Goal: Information Seeking & Learning: Check status

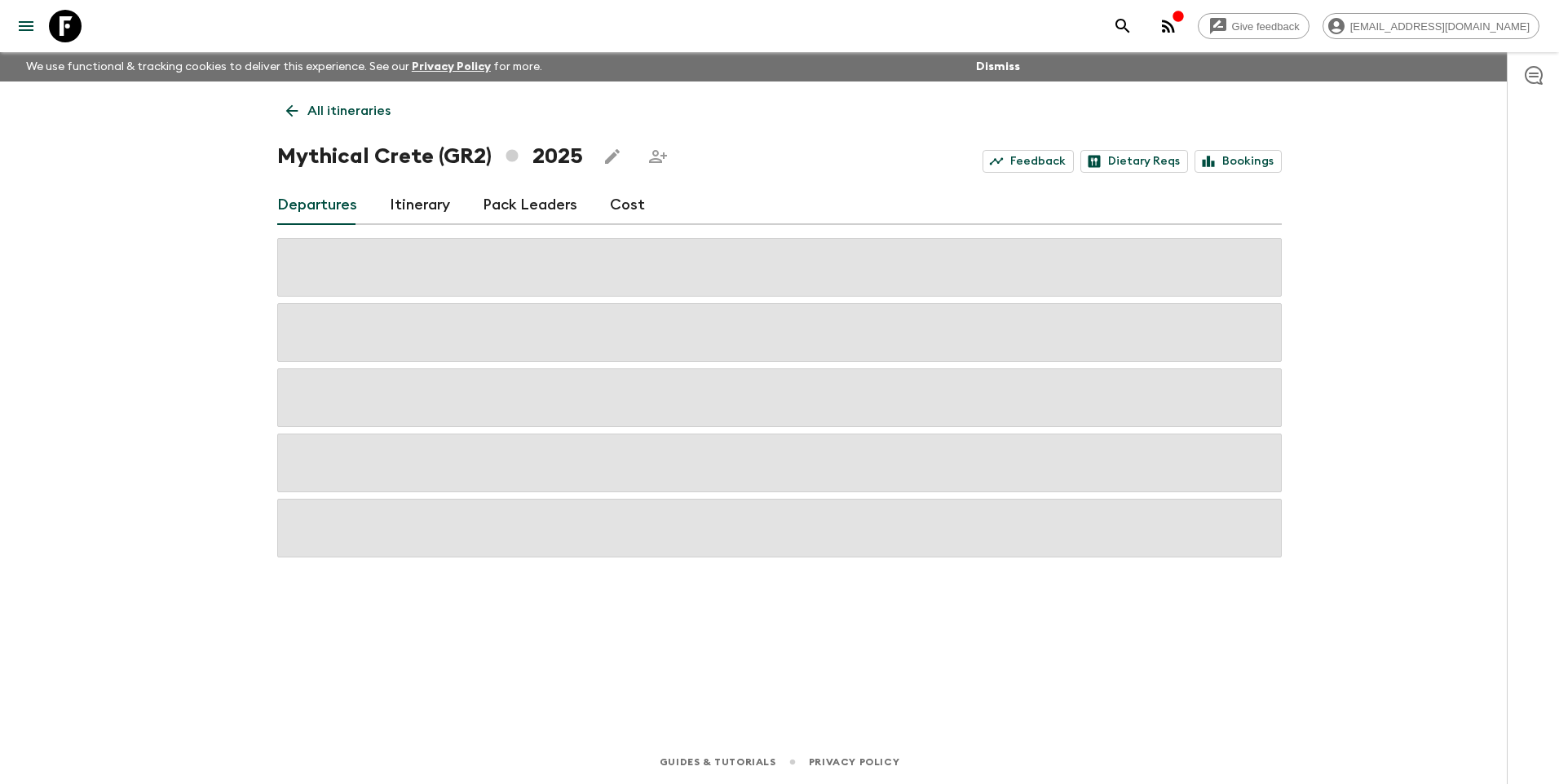
click at [363, 111] on p "All itineraries" at bounding box center [348, 111] width 83 height 20
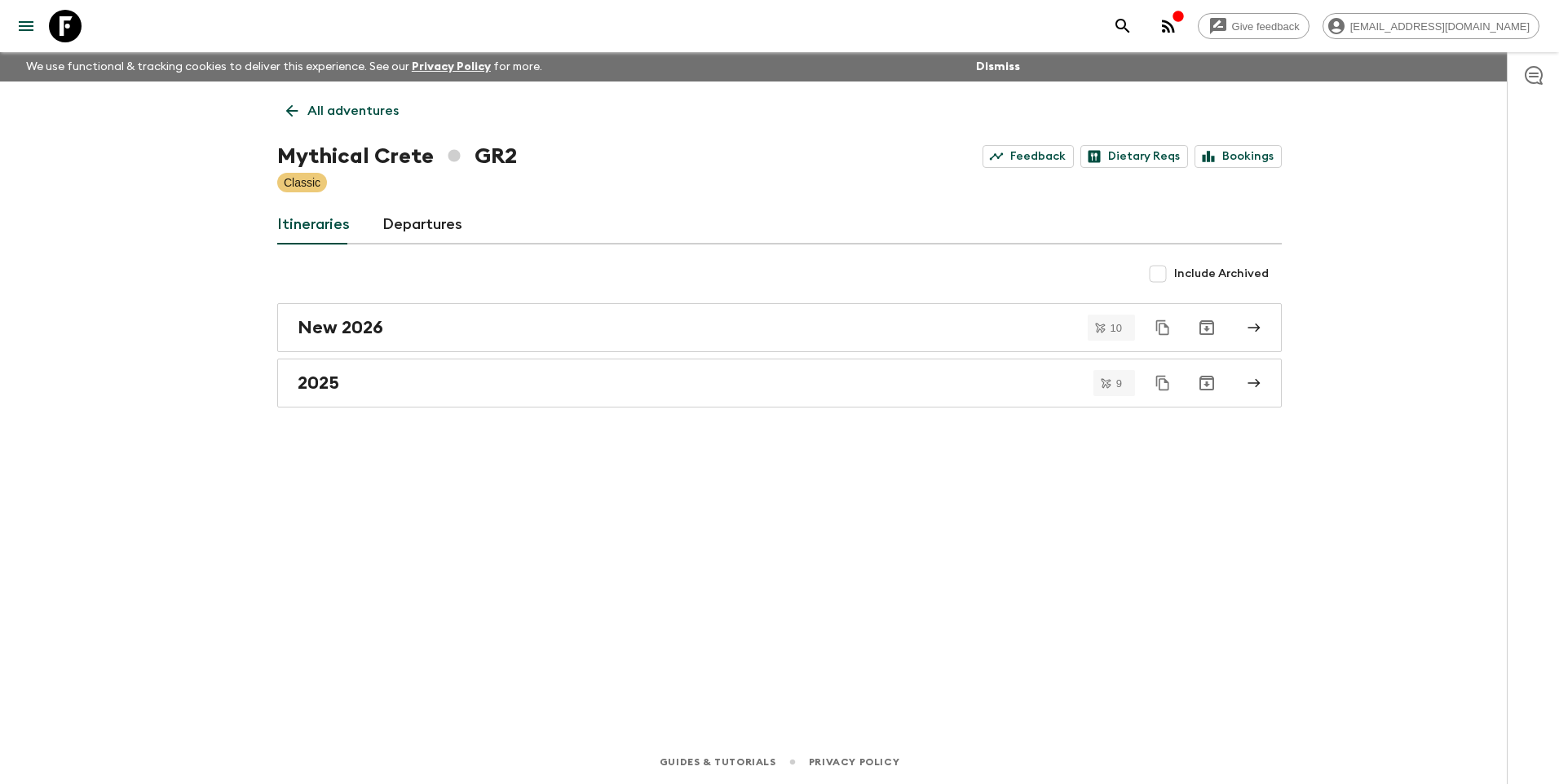
click at [363, 111] on p "All adventures" at bounding box center [353, 111] width 91 height 20
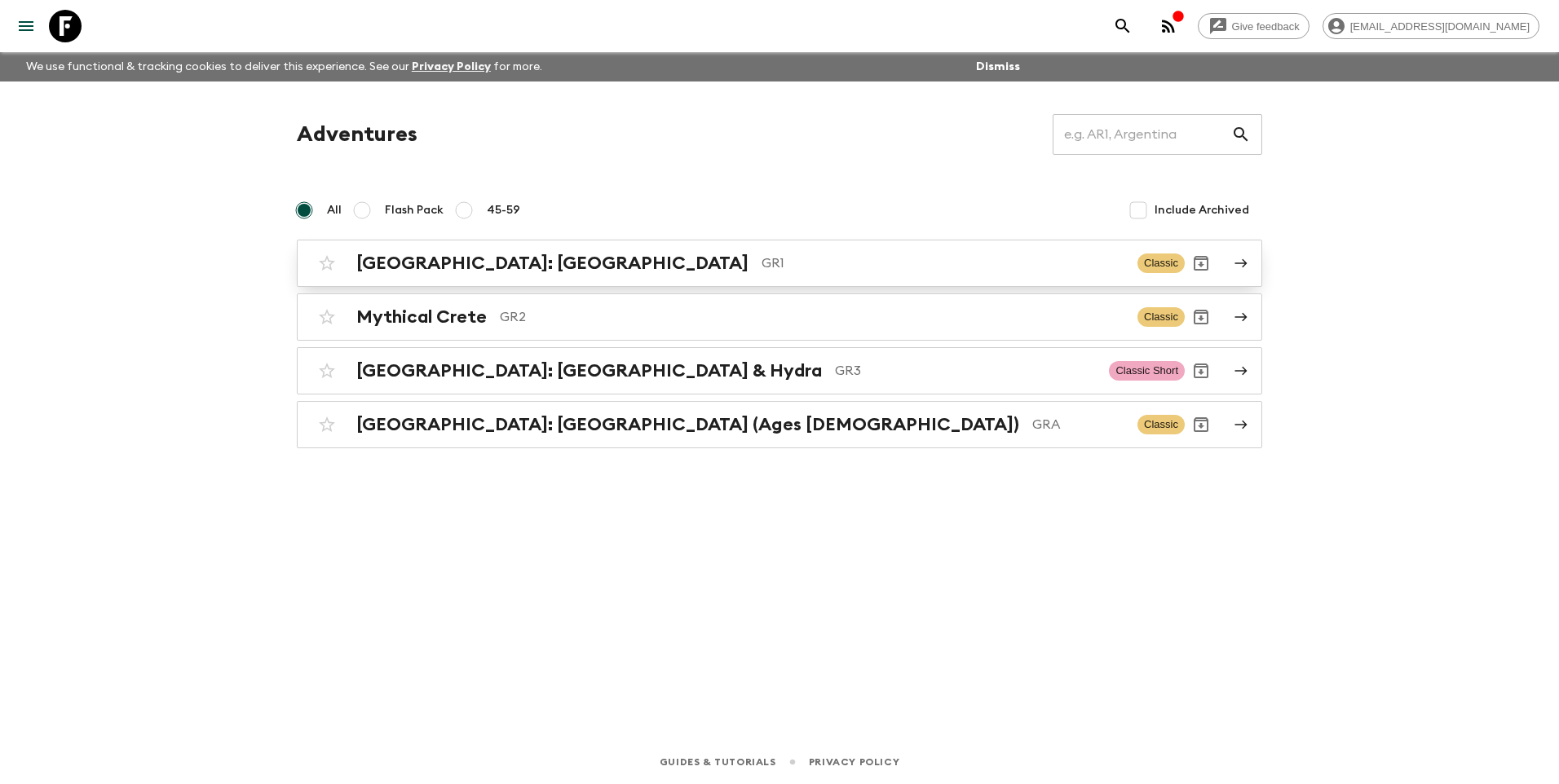
click at [470, 261] on h2 "[GEOGRAPHIC_DATA]: [GEOGRAPHIC_DATA]" at bounding box center [552, 263] width 392 height 21
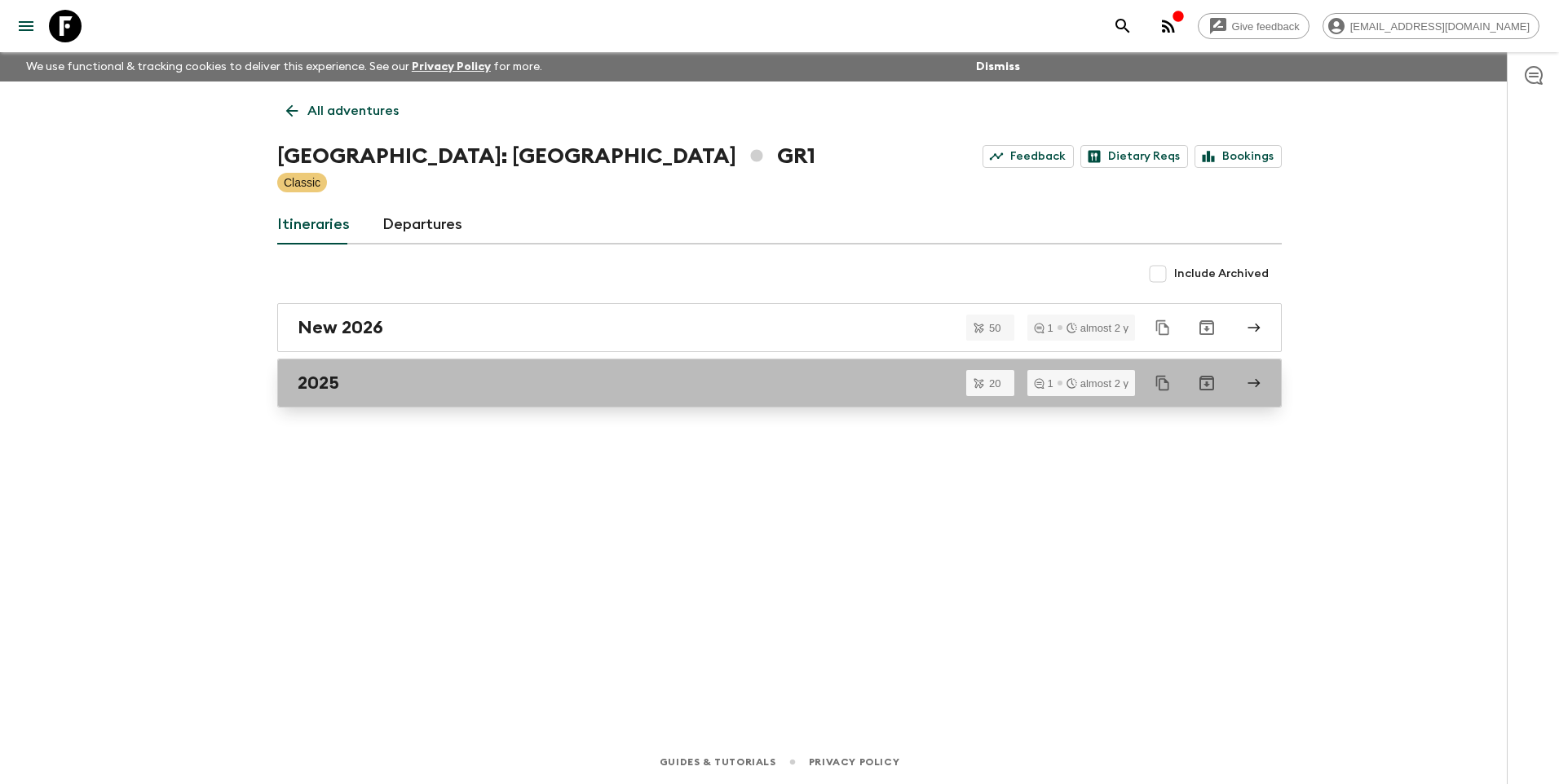
click at [350, 370] on link "2025" at bounding box center [779, 383] width 1004 height 49
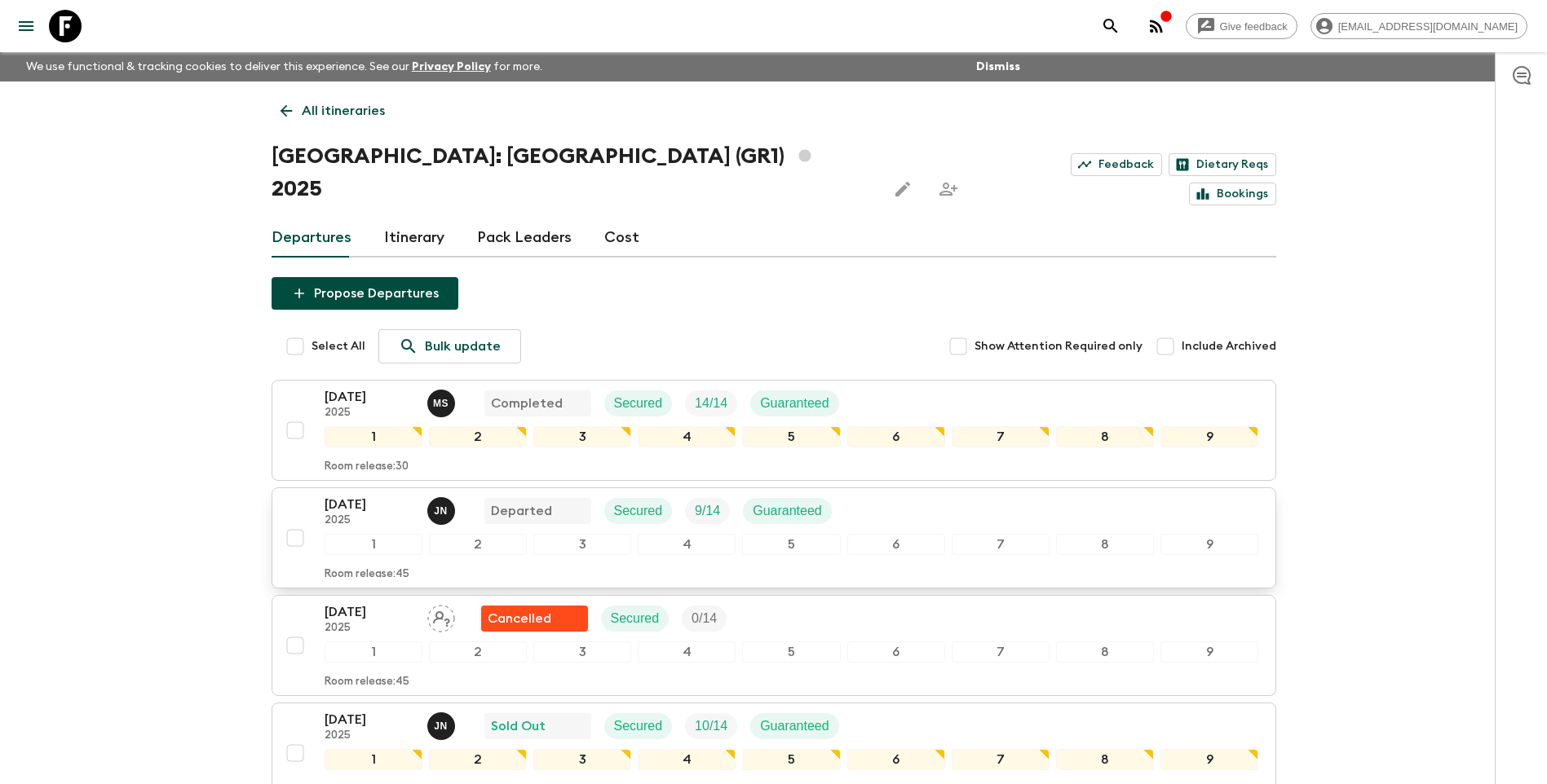
click at [340, 495] on p "[DATE]" at bounding box center [369, 505] width 89 height 20
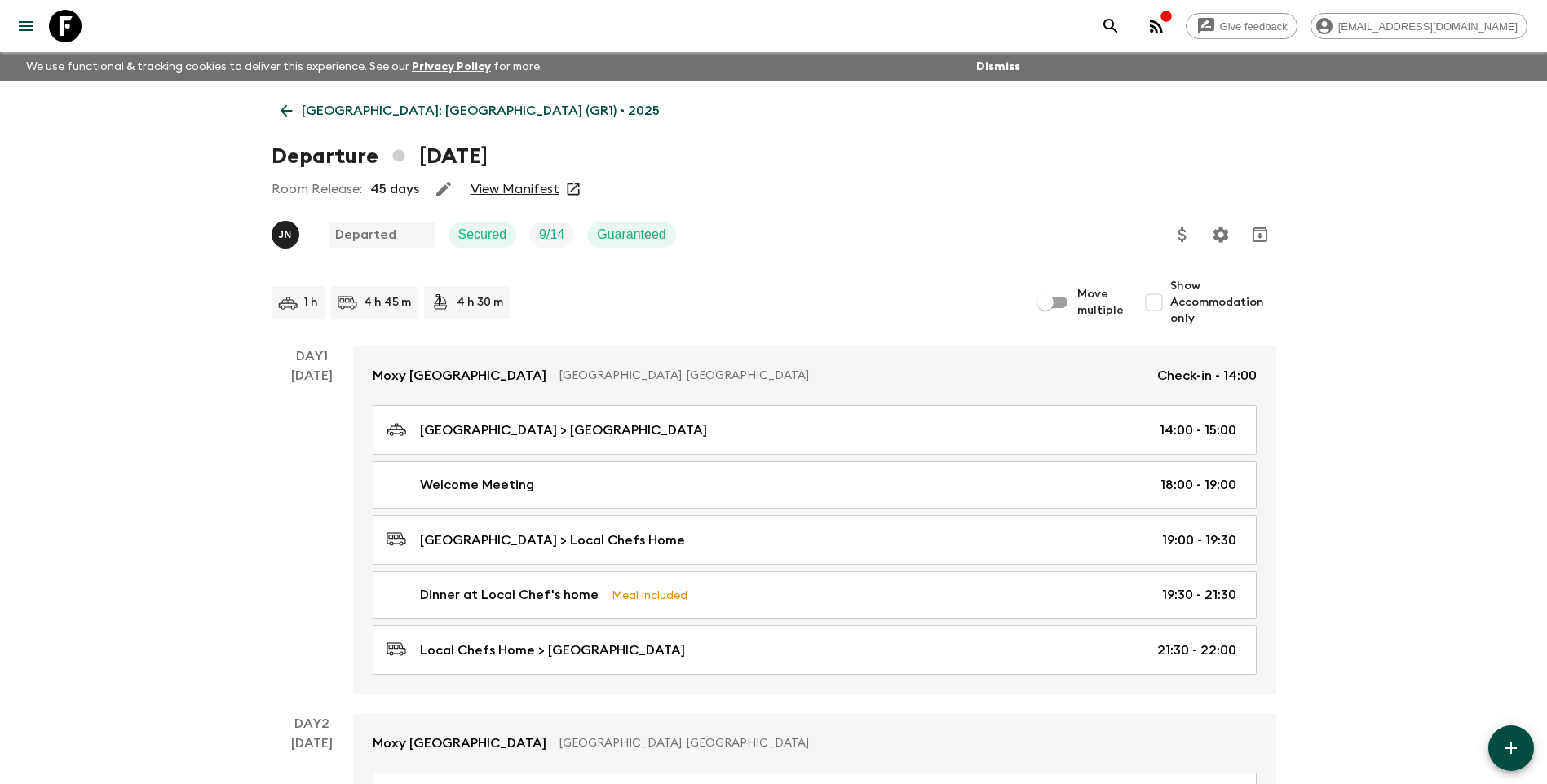
click at [527, 195] on link "View Manifest" at bounding box center [514, 189] width 89 height 16
